Goal: Task Accomplishment & Management: Manage account settings

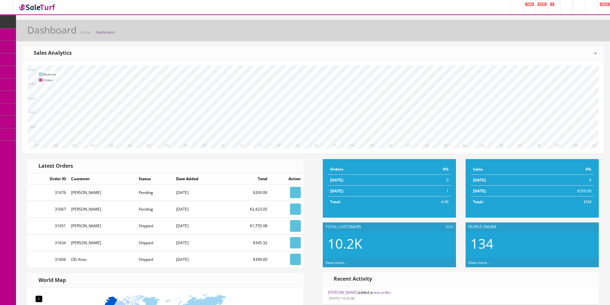
click at [50, 35] on span "Products" at bounding box center [46, 34] width 16 height 5
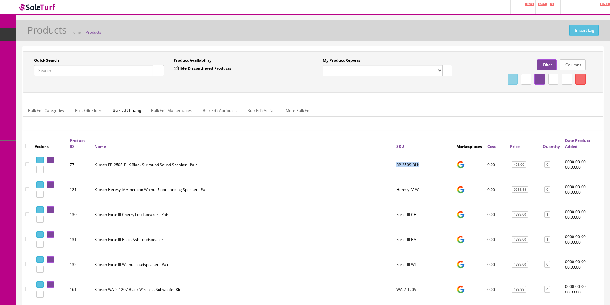
drag, startPoint x: 422, startPoint y: 168, endPoint x: 392, endPoint y: 167, distance: 30.4
click at [392, 167] on tr "77 Klipsch RP-250S-BLK Black Surround Sound Speaker - Pair RP-250S-BLK 0.00 498…" at bounding box center [313, 164] width 580 height 25
copy tr "RP-250S-BLK"
click at [42, 68] on link "Order List" at bounding box center [49, 72] width 67 height 12
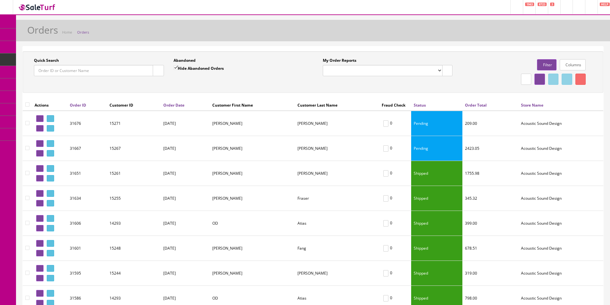
click at [294, 68] on div "Abandoned Hide Abandoned Orders" at bounding box center [238, 67] width 130 height 19
drag, startPoint x: 521, startPoint y: 106, endPoint x: 508, endPoint y: 108, distance: 13.6
click at [511, 107] on tr "Actions Order ID Customer ID Order Date Customer First Name Customer Last Name …" at bounding box center [313, 105] width 580 height 12
copy tr "Store Name"
click at [290, 75] on div "Abandoned Hide Abandoned Orders" at bounding box center [238, 67] width 130 height 19
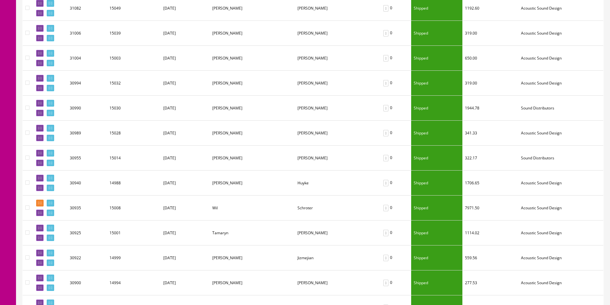
scroll to position [992, 0]
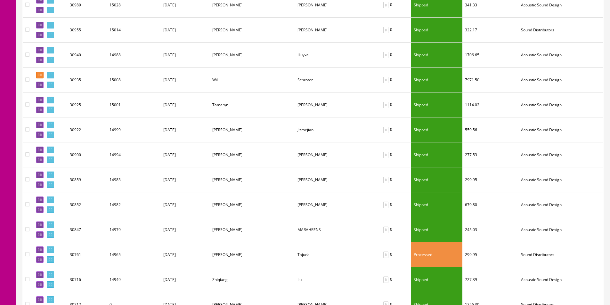
click at [524, 255] on td "Sound Distributors" at bounding box center [560, 254] width 85 height 25
click at [52, 248] on icon at bounding box center [51, 250] width 1 height 4
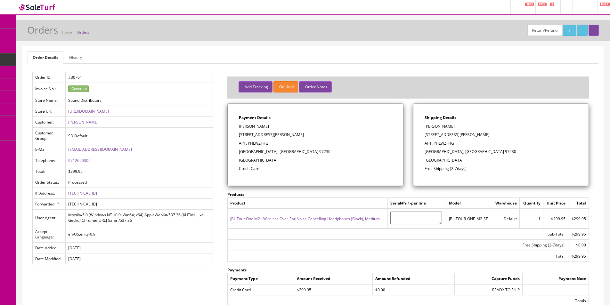
click at [72, 57] on link "History" at bounding box center [75, 57] width 23 height 12
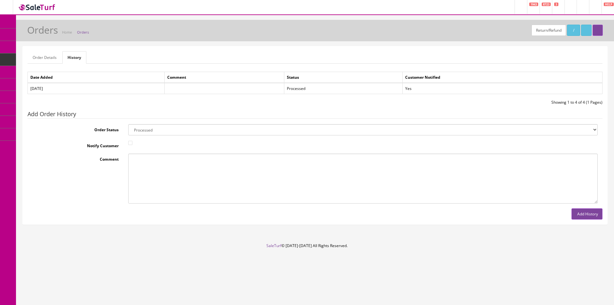
click at [53, 57] on link "Order Details" at bounding box center [45, 57] width 34 height 12
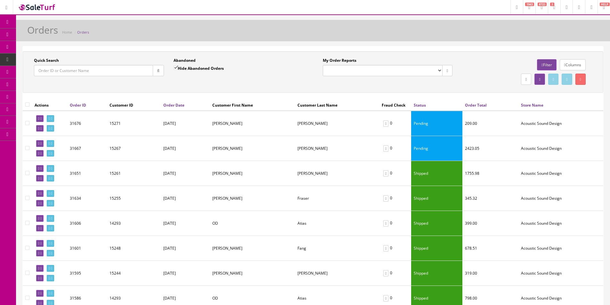
click at [129, 72] on input "Quick Search" at bounding box center [93, 70] width 119 height 11
click at [337, 68] on select "My Order Reports" at bounding box center [383, 70] width 120 height 11
click at [338, 68] on select "My Order Reports" at bounding box center [383, 70] width 120 height 11
click at [542, 64] on link "Filter" at bounding box center [546, 64] width 19 height 11
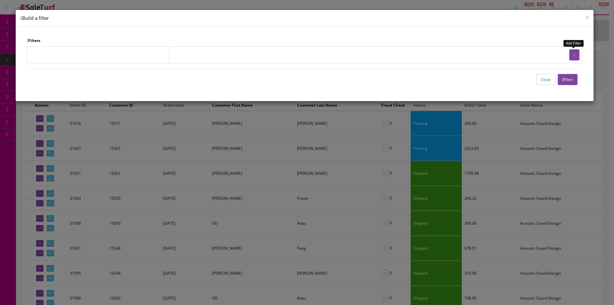
click at [574, 56] on icon "button" at bounding box center [574, 55] width 1 height 4
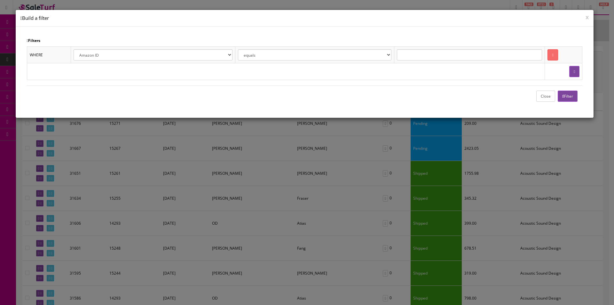
click at [148, 53] on select "Amazon ID eBay ID eBay Record # Order ID Jet ID Reverb ID Walmart ID Customer I…" at bounding box center [153, 54] width 159 height 11
click at [411, 28] on div "Filters WHERE Amazon ID eBay ID eBay Record # Order ID Jet ID Reverb ID Walmart…" at bounding box center [305, 72] width 579 height 91
click at [543, 93] on button "Close" at bounding box center [546, 96] width 19 height 11
